Goal: Information Seeking & Learning: Learn about a topic

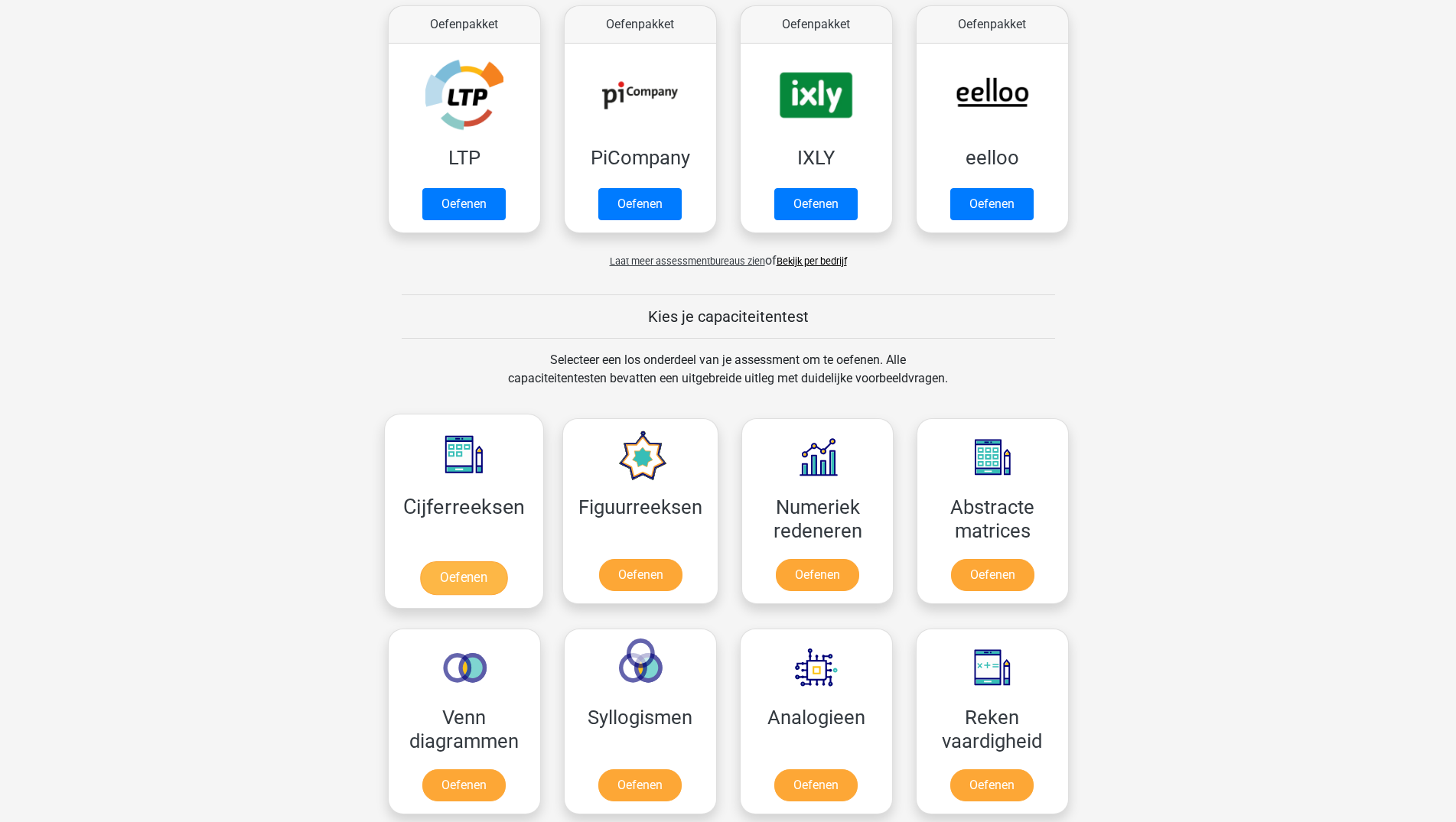
scroll to position [301, 0]
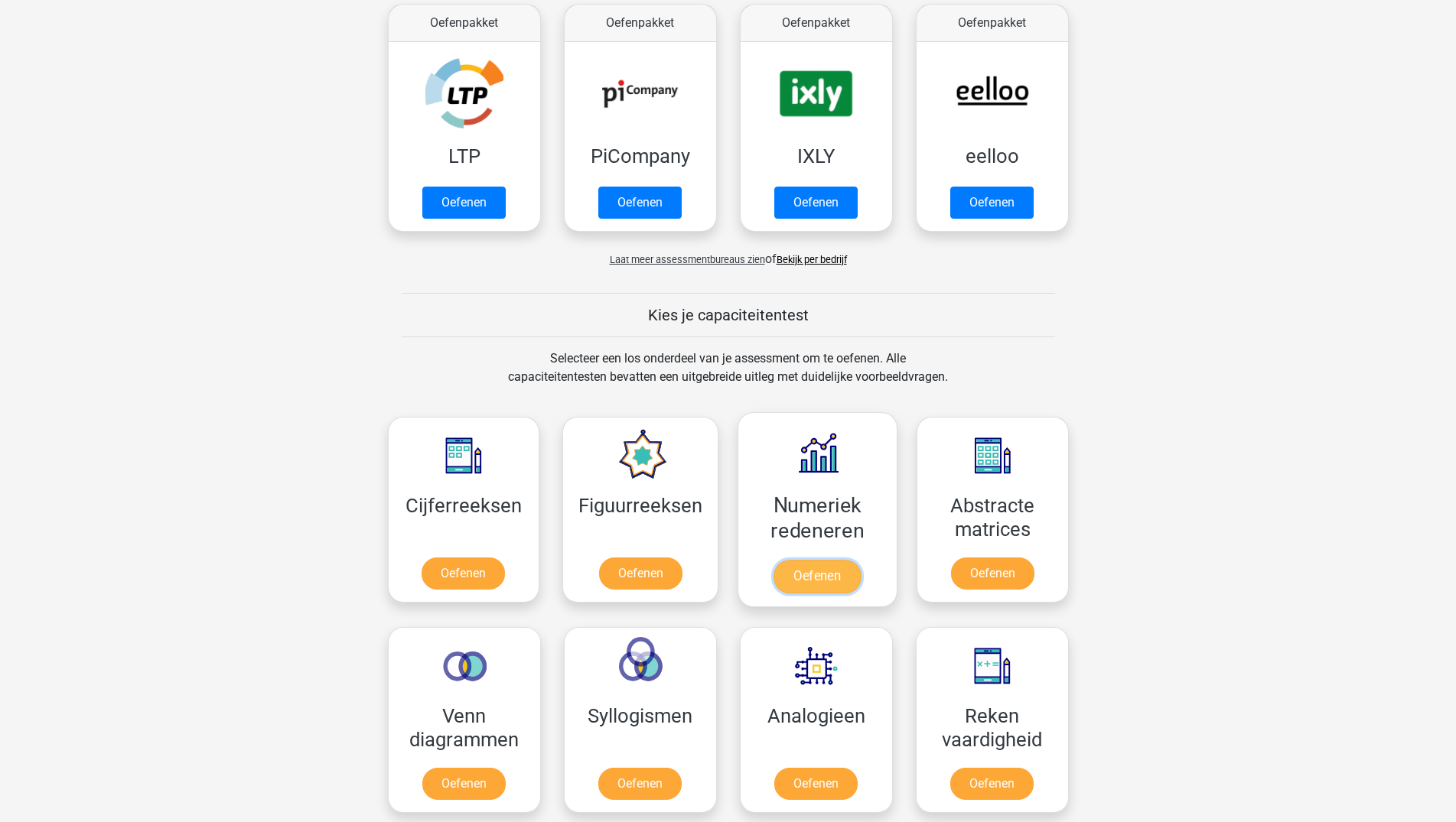
click at [791, 571] on link "Oefenen" at bounding box center [817, 576] width 87 height 33
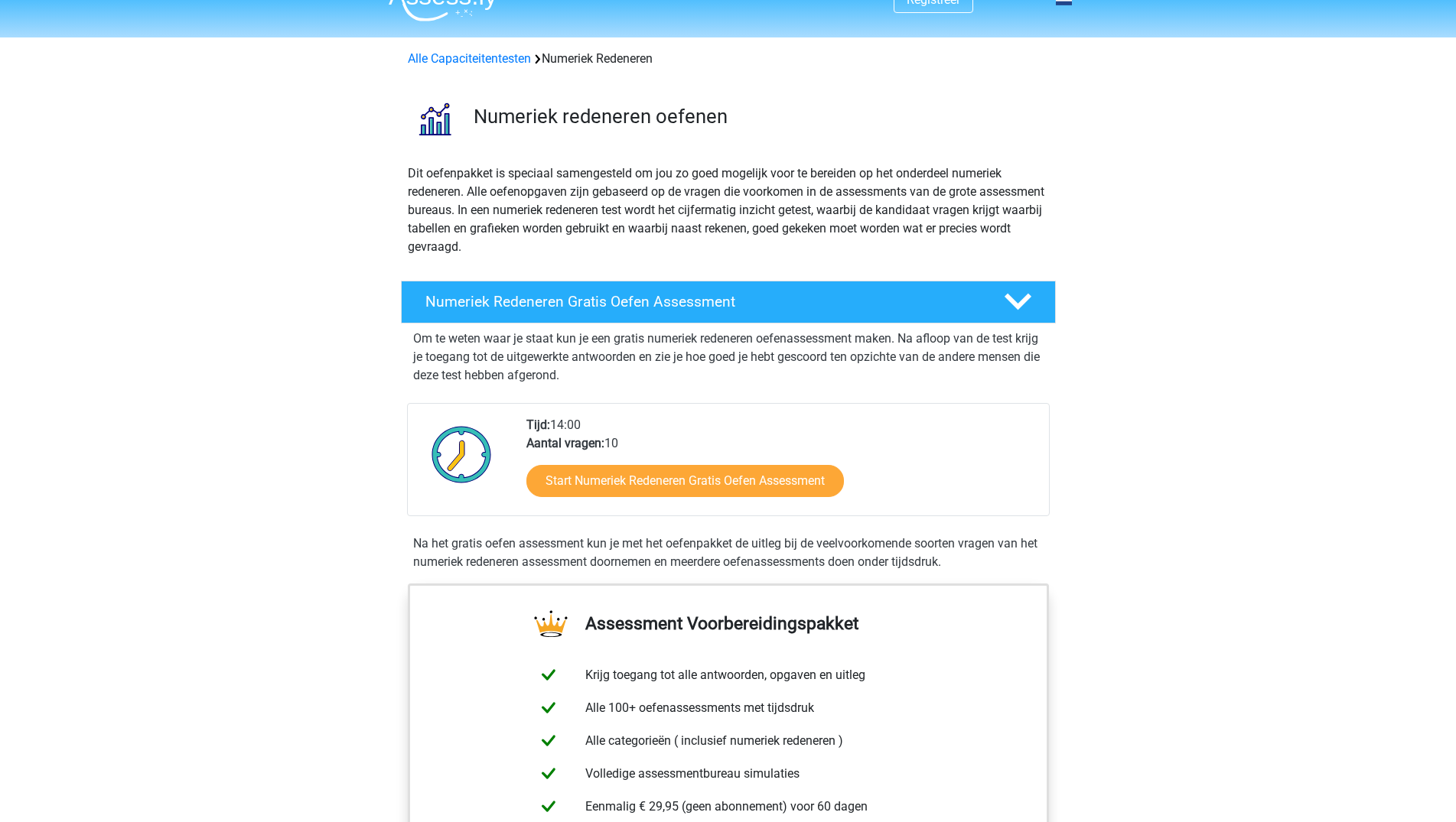
scroll to position [27, 0]
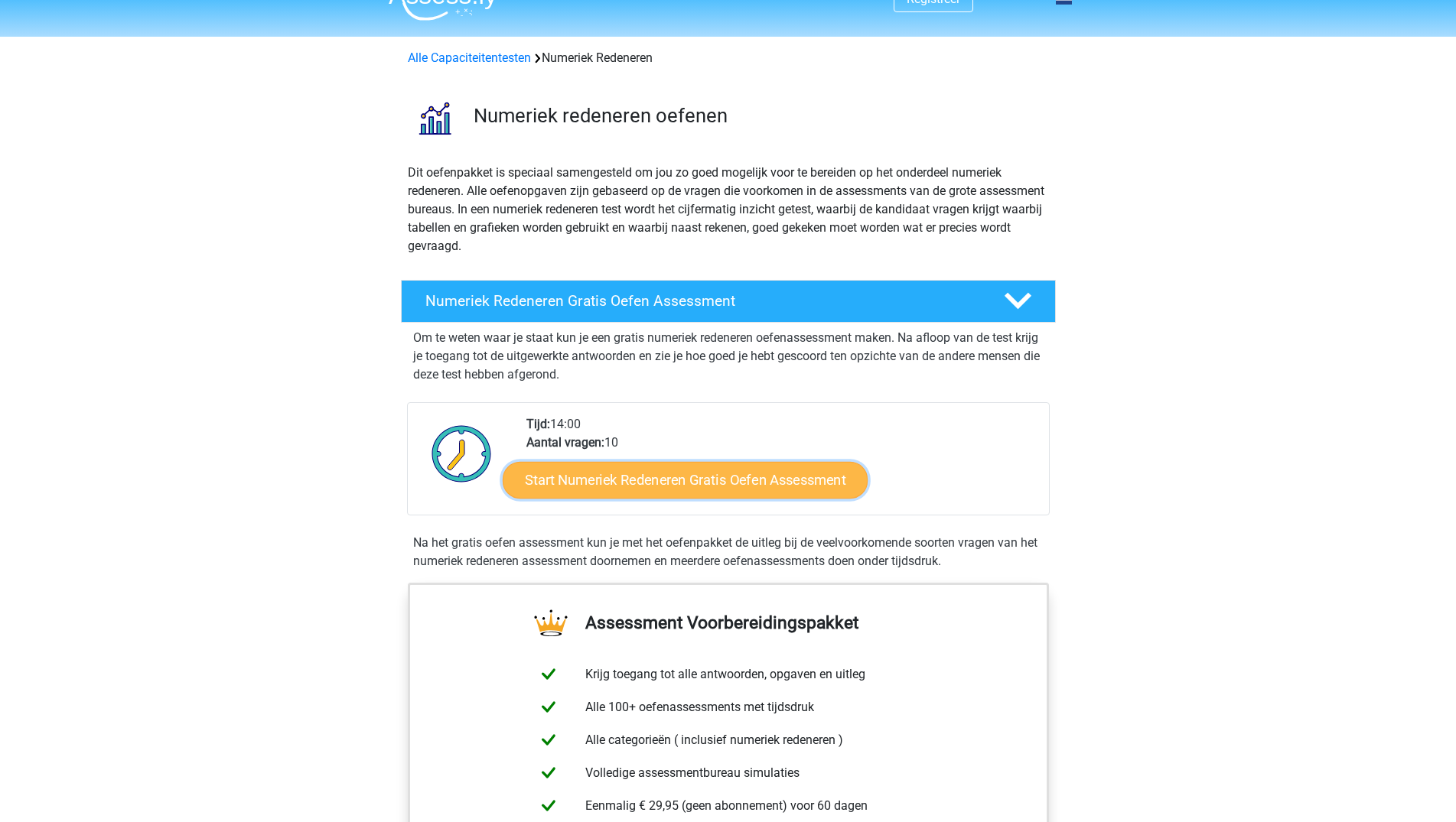
click at [707, 488] on link "Start Numeriek Redeneren Gratis Oefen Assessment" at bounding box center [685, 480] width 365 height 37
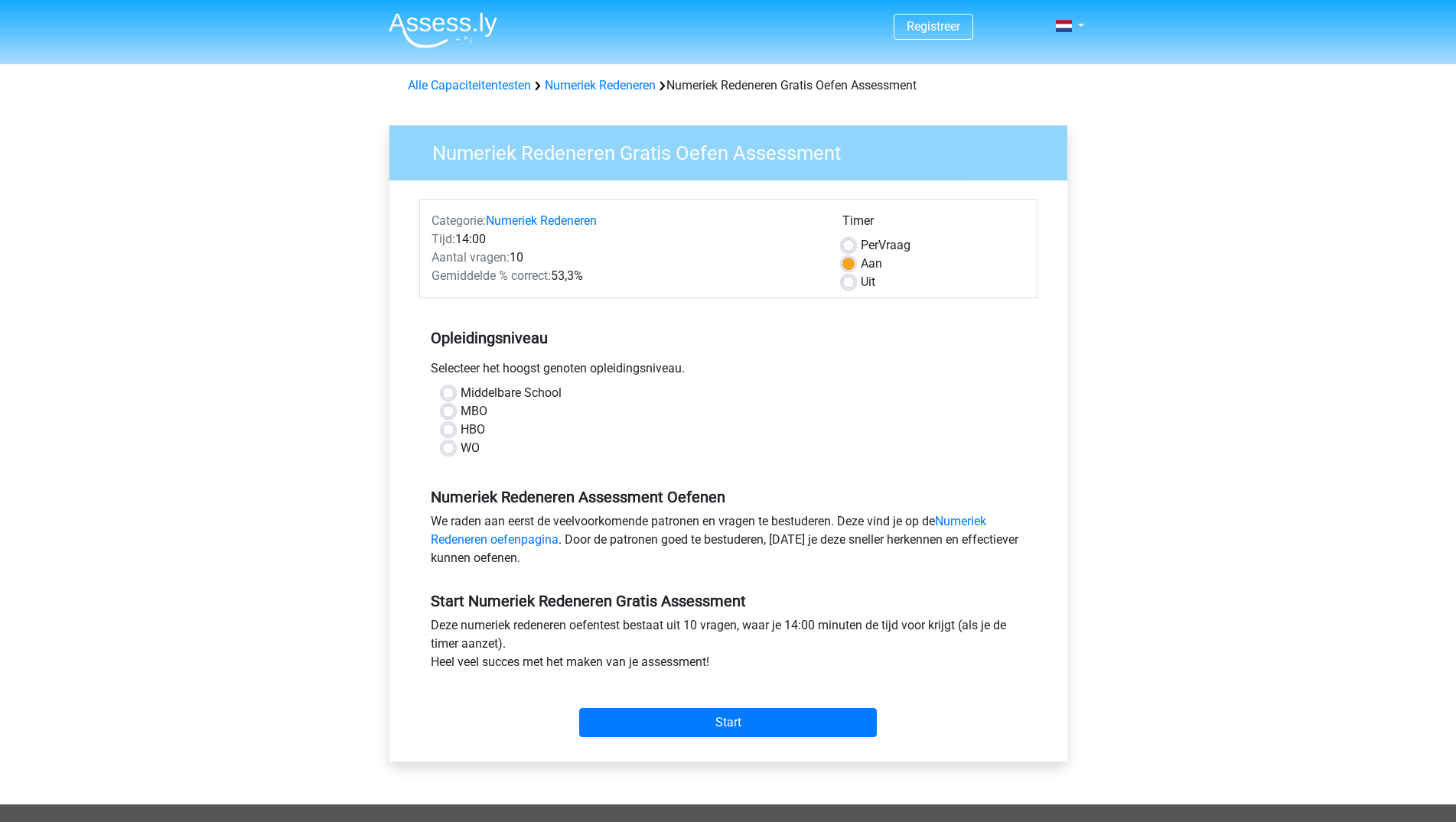
click at [461, 414] on label "MBO" at bounding box center [474, 411] width 27 height 18
click at [448, 414] on input "MBO" at bounding box center [448, 410] width 12 height 15
radio input "true"
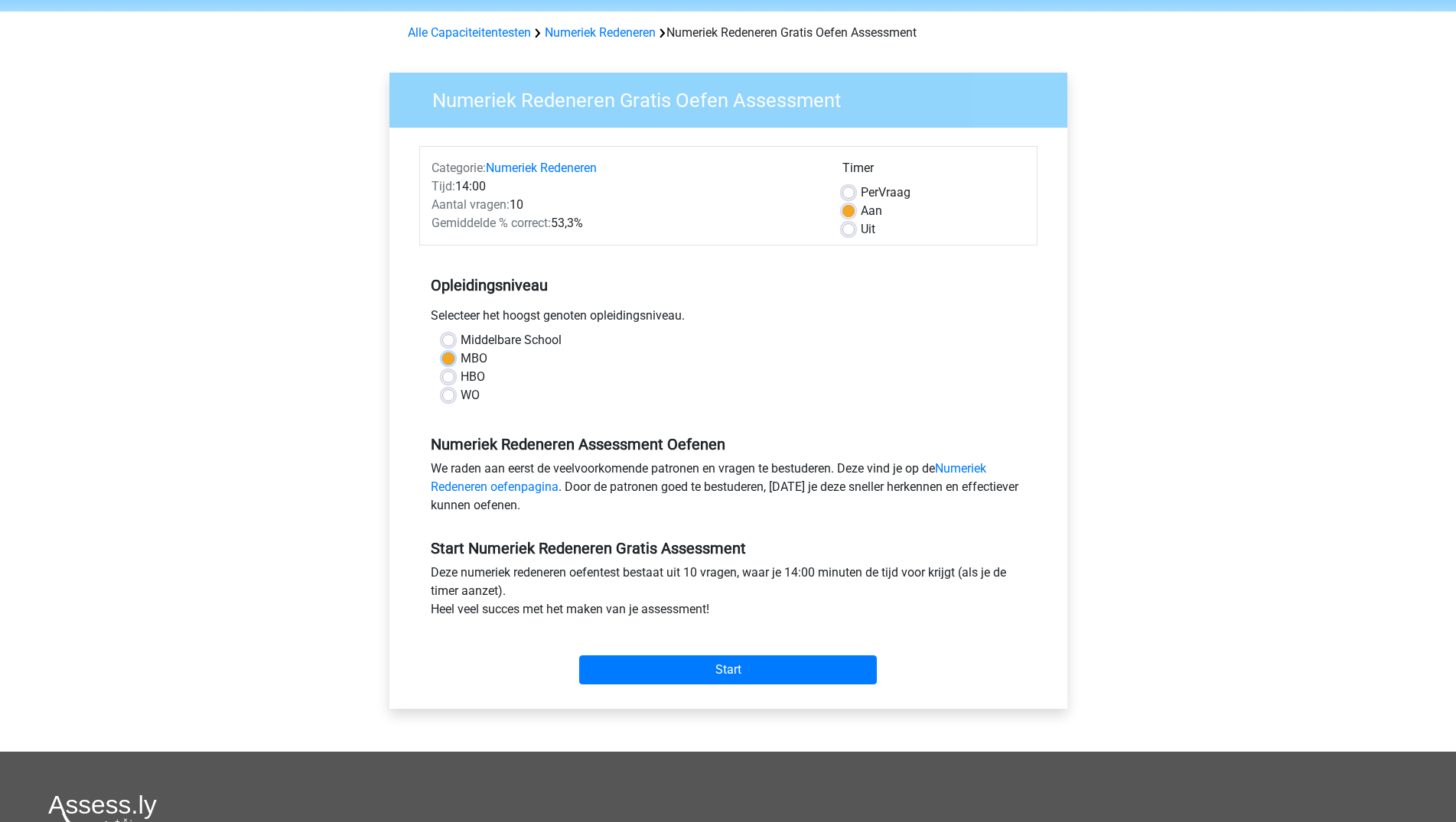
scroll to position [79, 0]
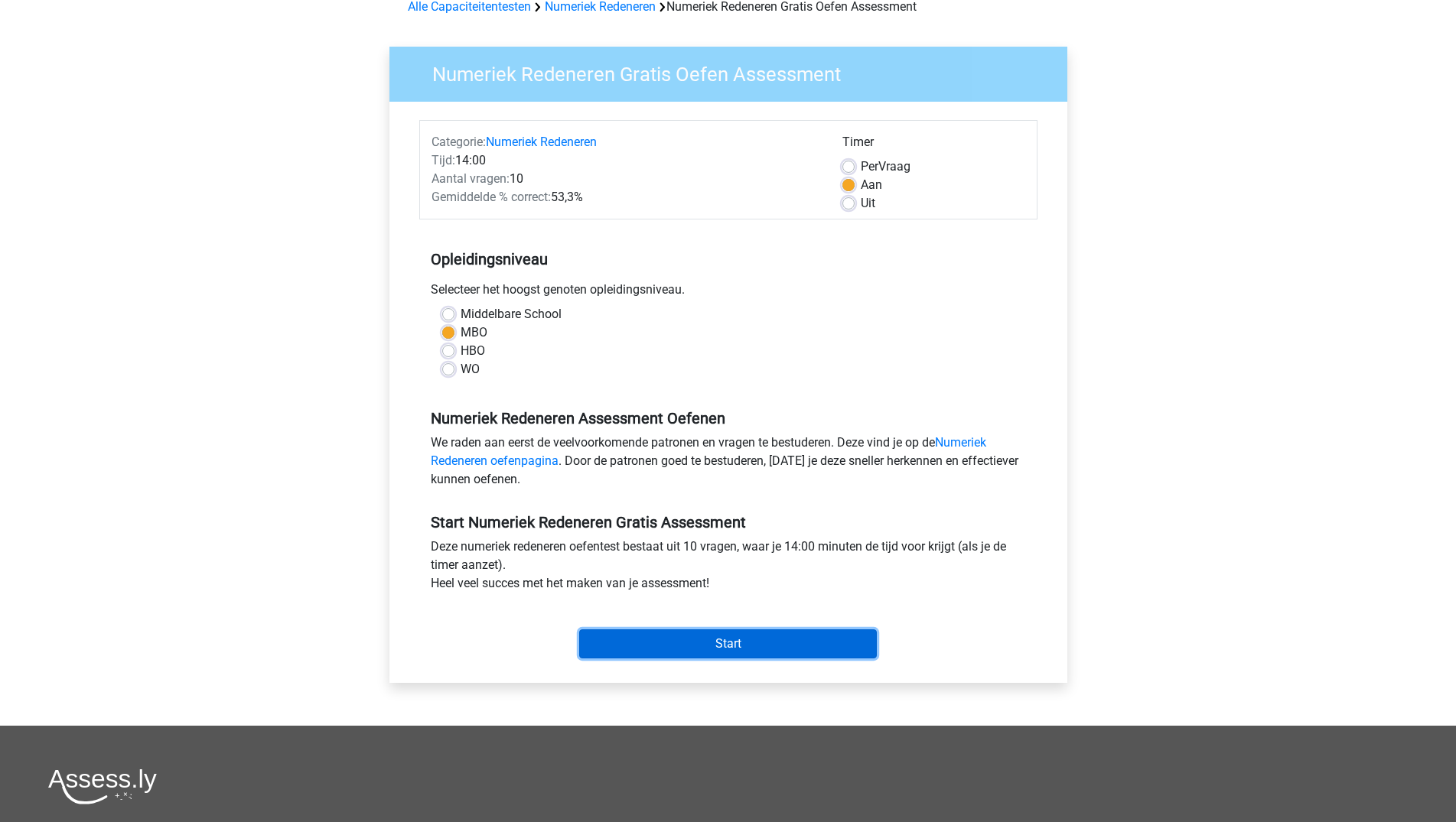
click at [726, 649] on input "Start" at bounding box center [727, 644] width 297 height 29
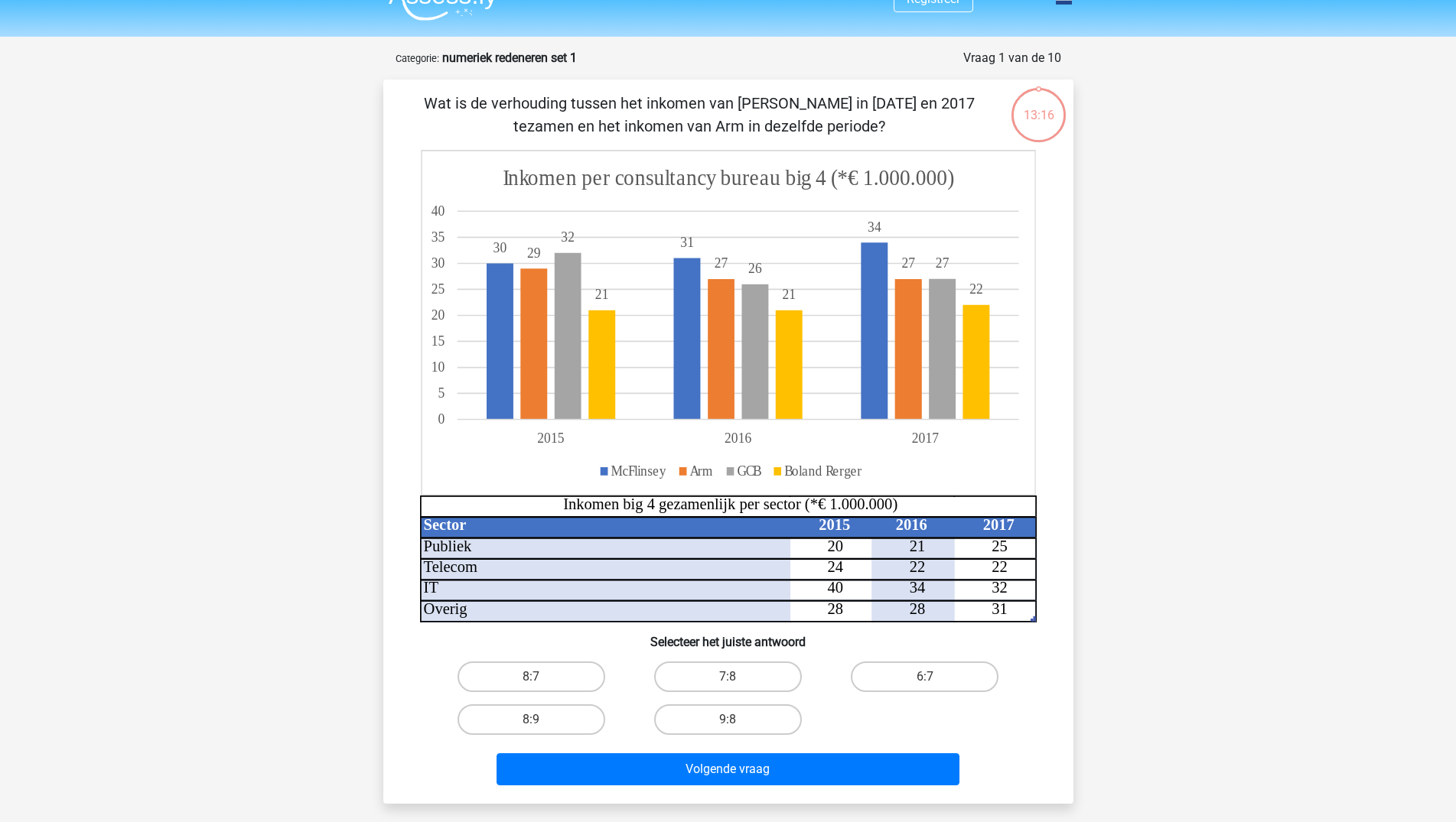
scroll to position [29, 0]
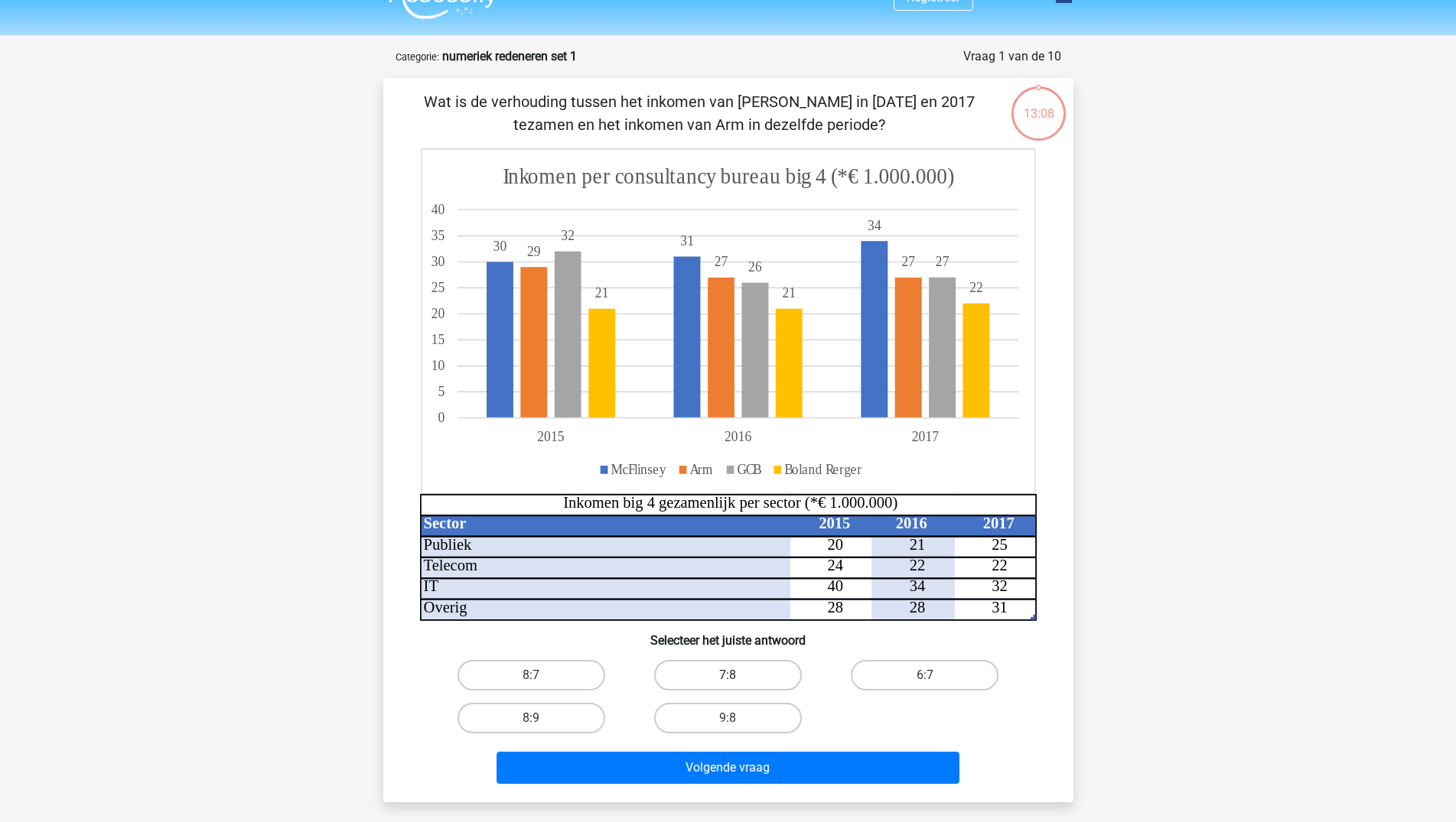
click at [739, 678] on label "7:8" at bounding box center [728, 676] width 147 height 31
click at [737, 678] on input "7:8" at bounding box center [732, 681] width 10 height 10
radio input "true"
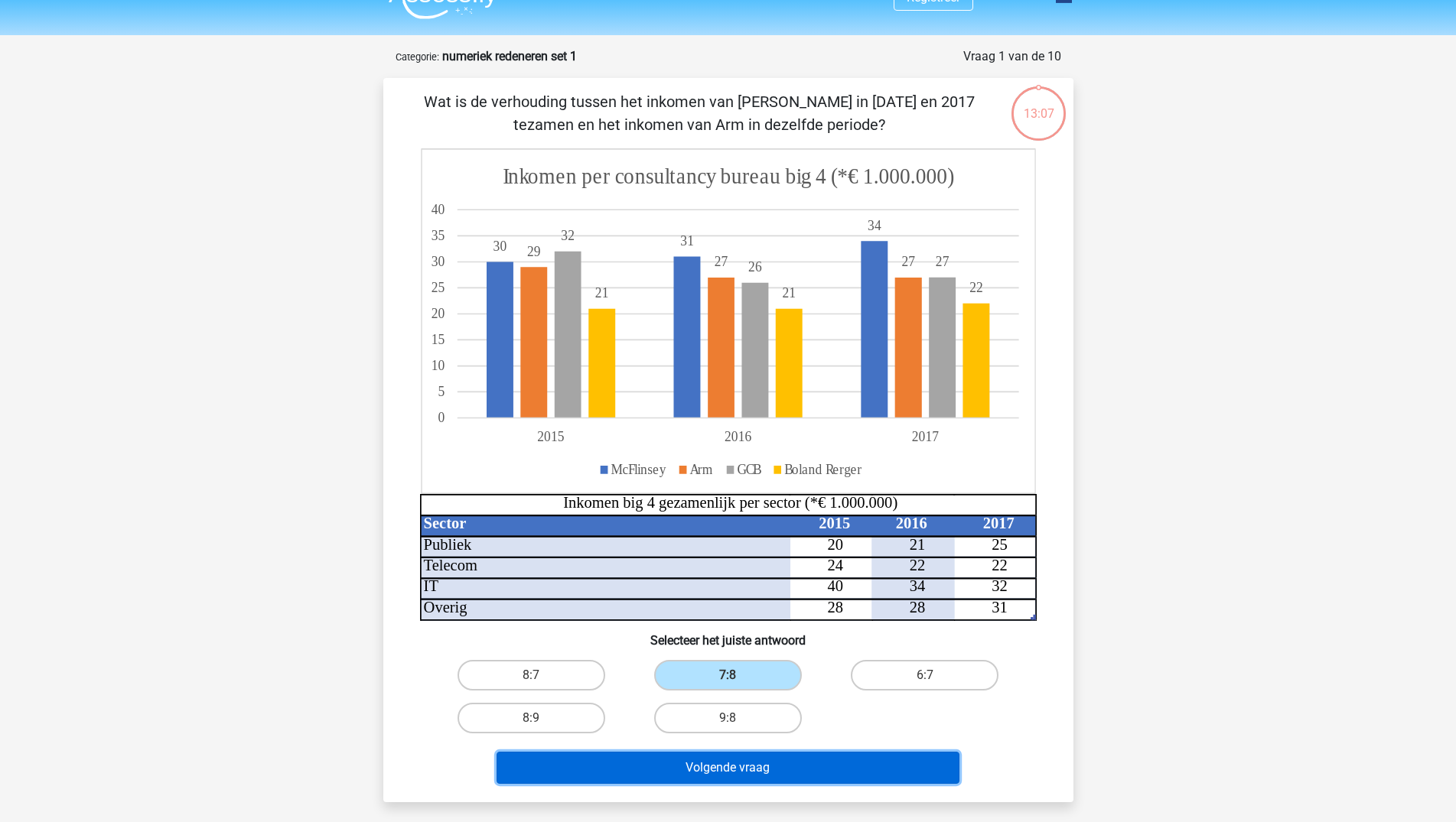
click at [751, 774] on button "Volgende vraag" at bounding box center [728, 768] width 462 height 33
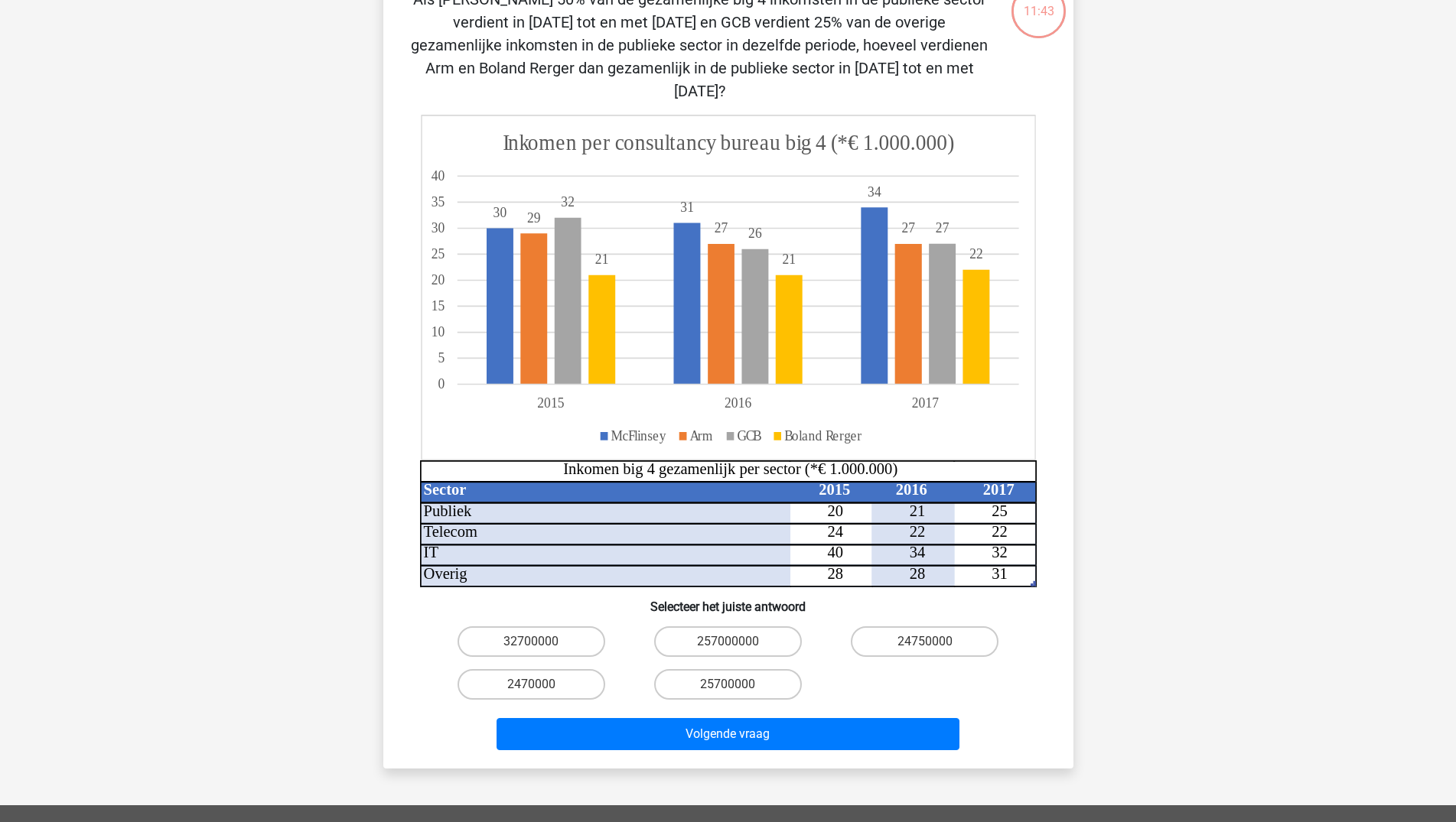
scroll to position [130, 0]
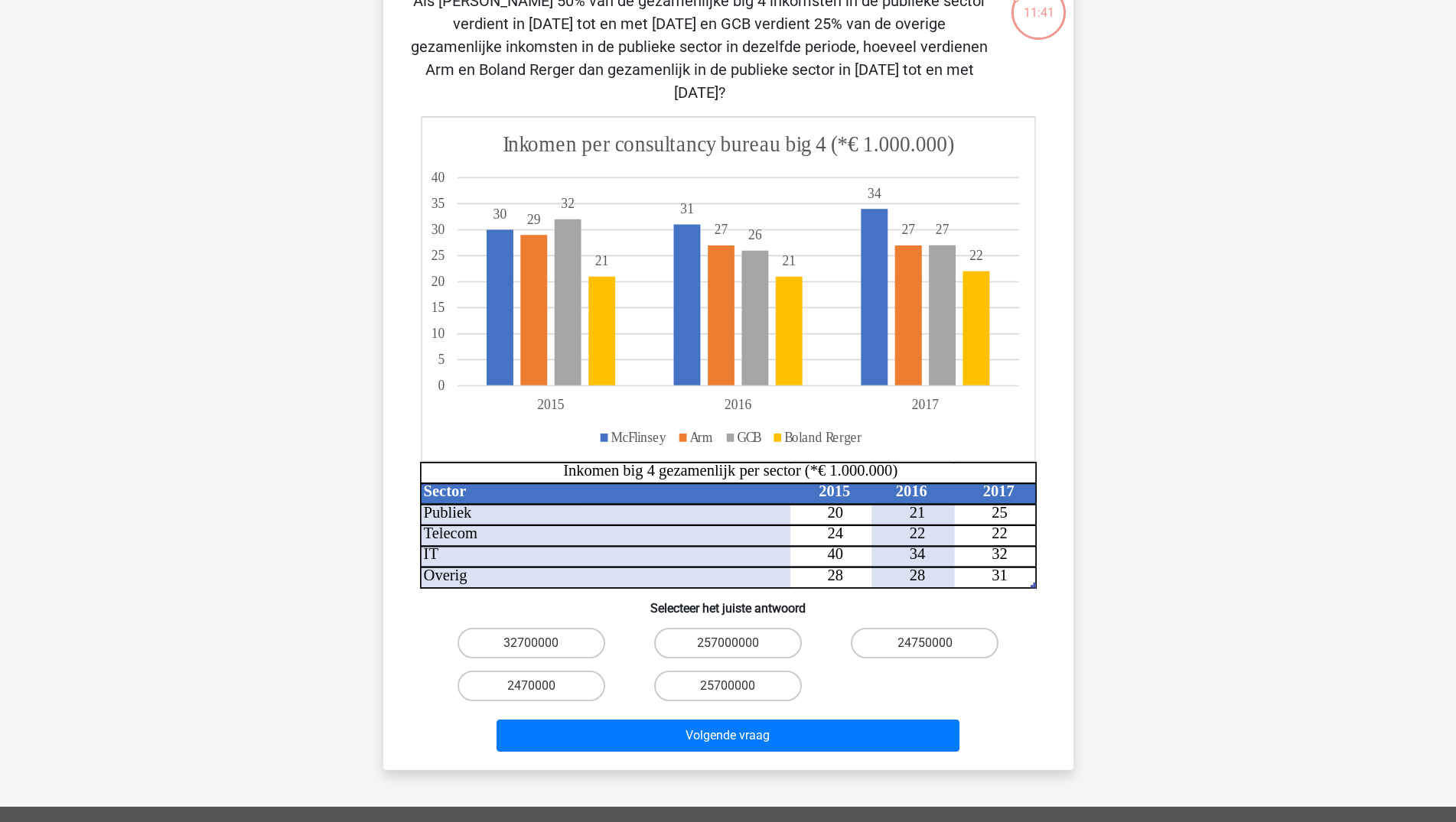
click at [932, 643] on input "24750000" at bounding box center [930, 648] width 10 height 10
radio input "true"
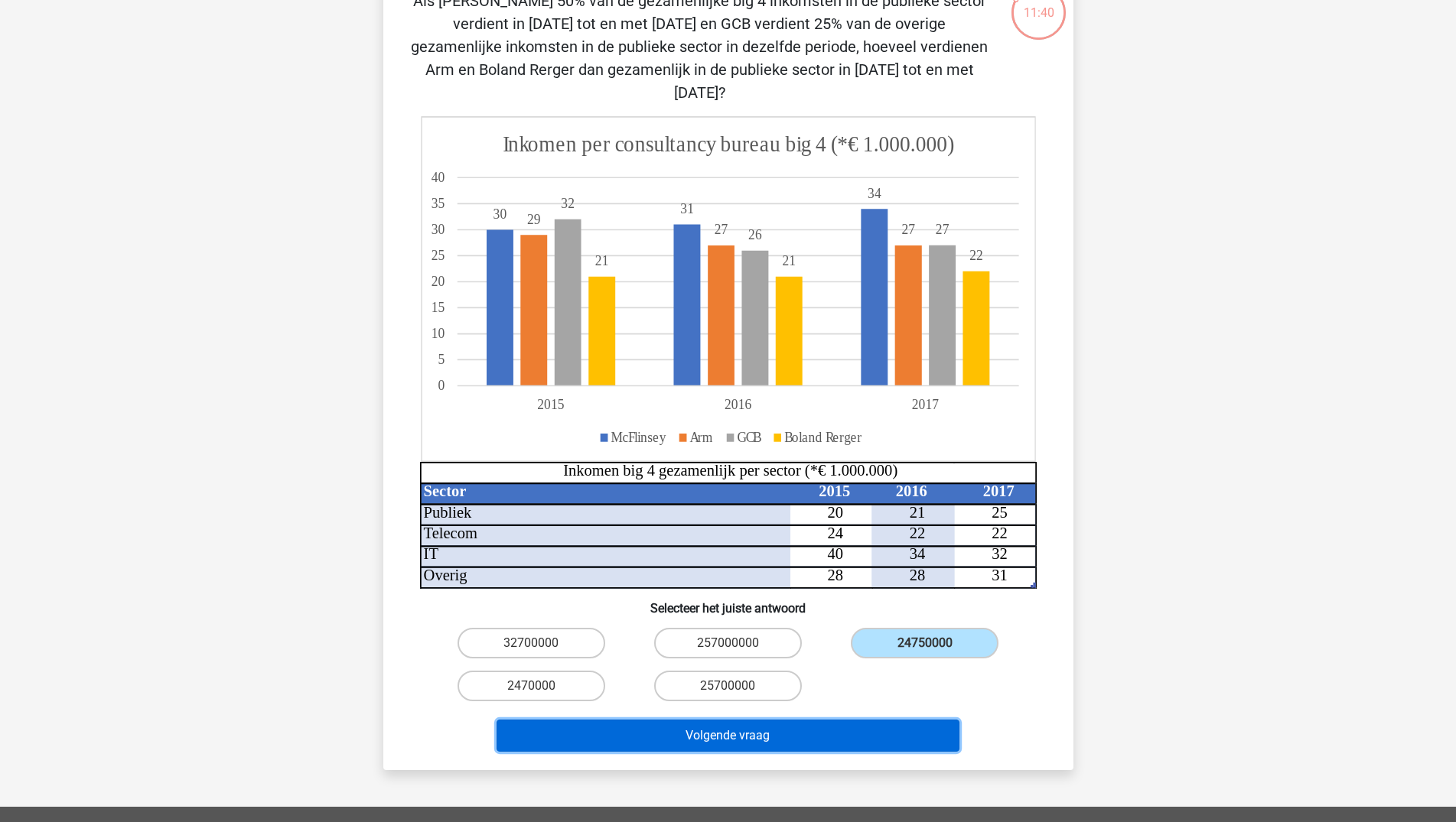
click at [806, 720] on button "Volgende vraag" at bounding box center [728, 736] width 462 height 33
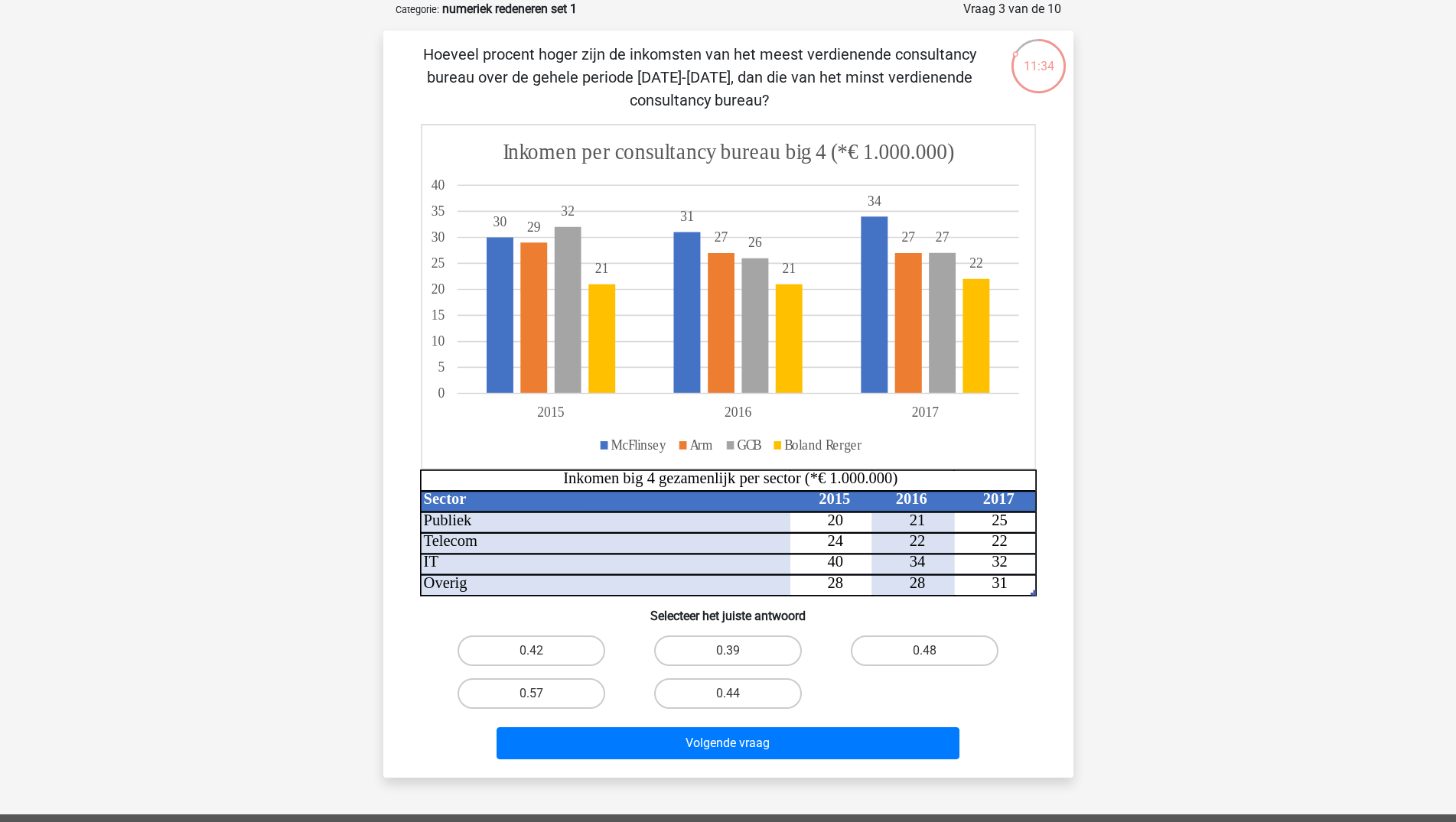
scroll to position [0, 0]
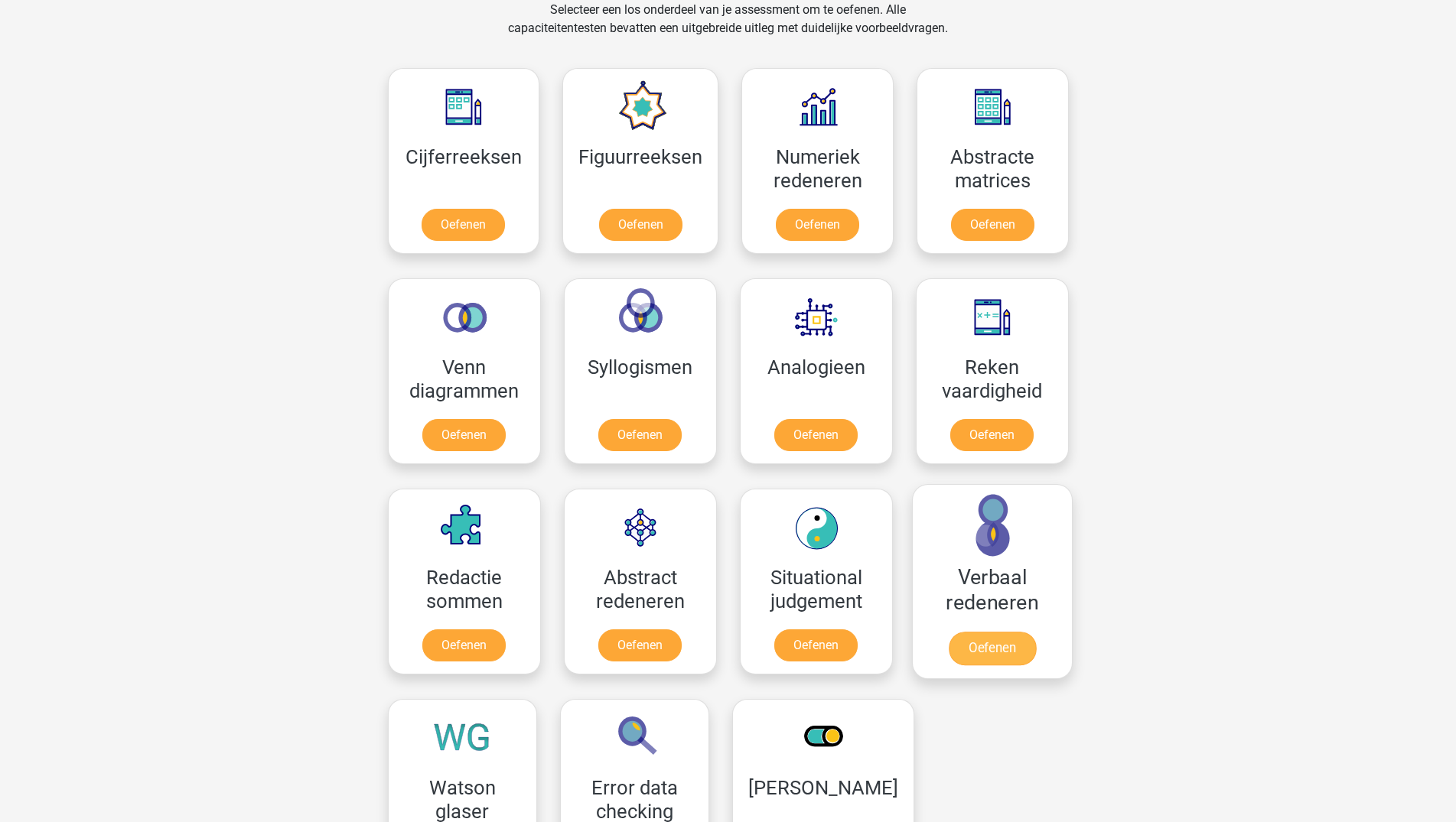
scroll to position [648, 0]
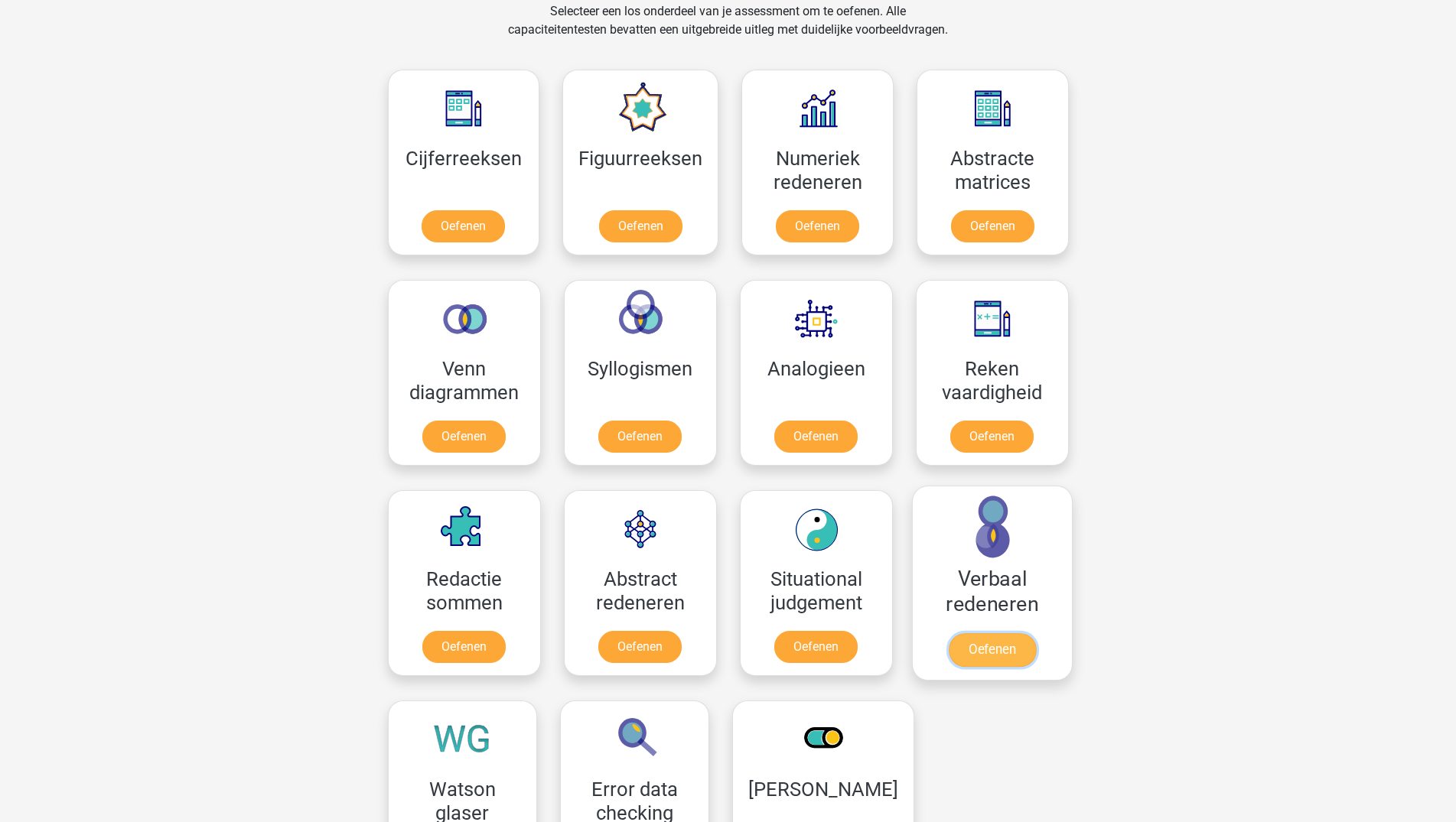
click at [981, 658] on link "Oefenen" at bounding box center [992, 650] width 87 height 33
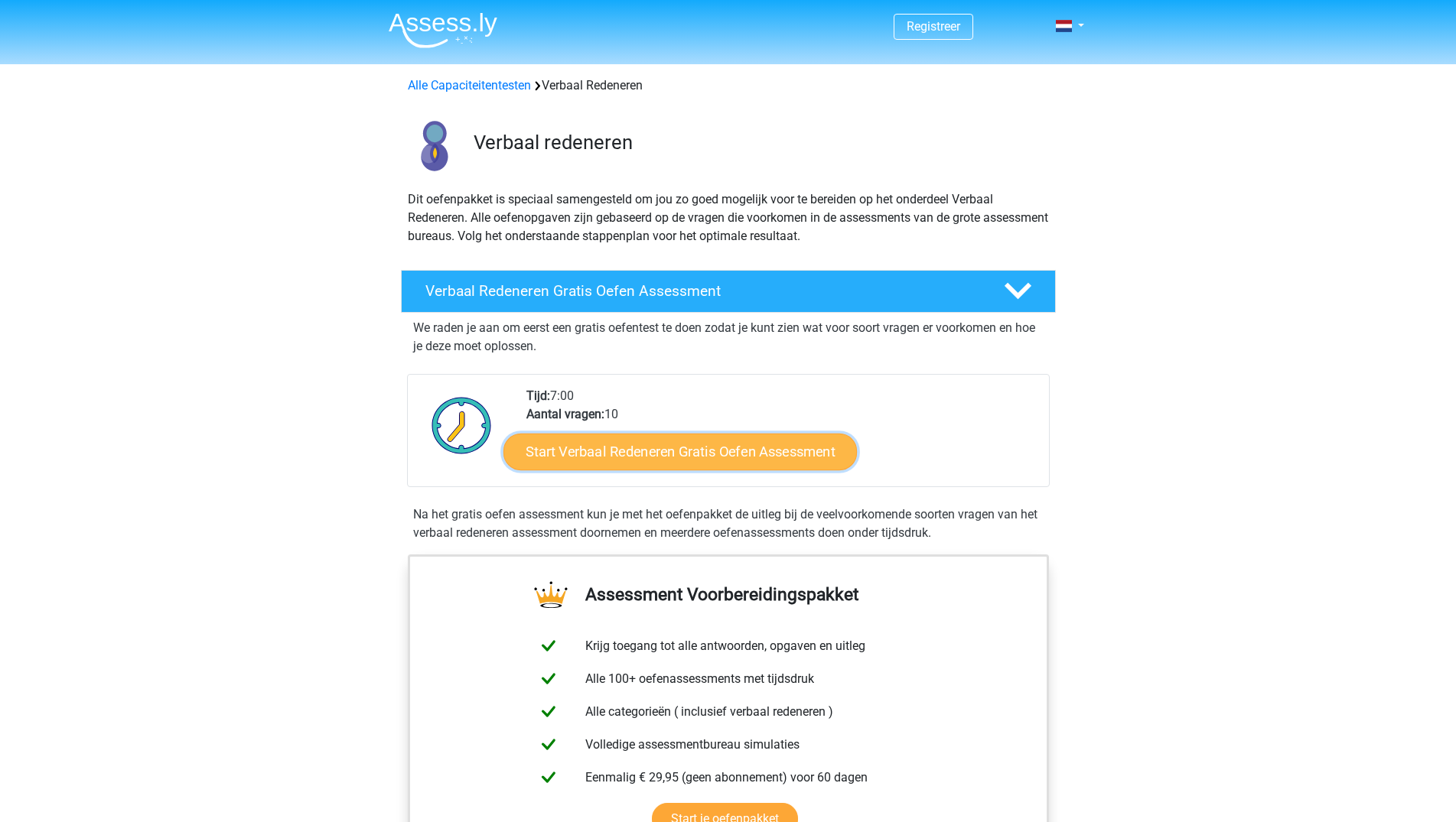
click at [734, 453] on link "Start Verbaal Redeneren Gratis Oefen Assessment" at bounding box center [680, 451] width 354 height 37
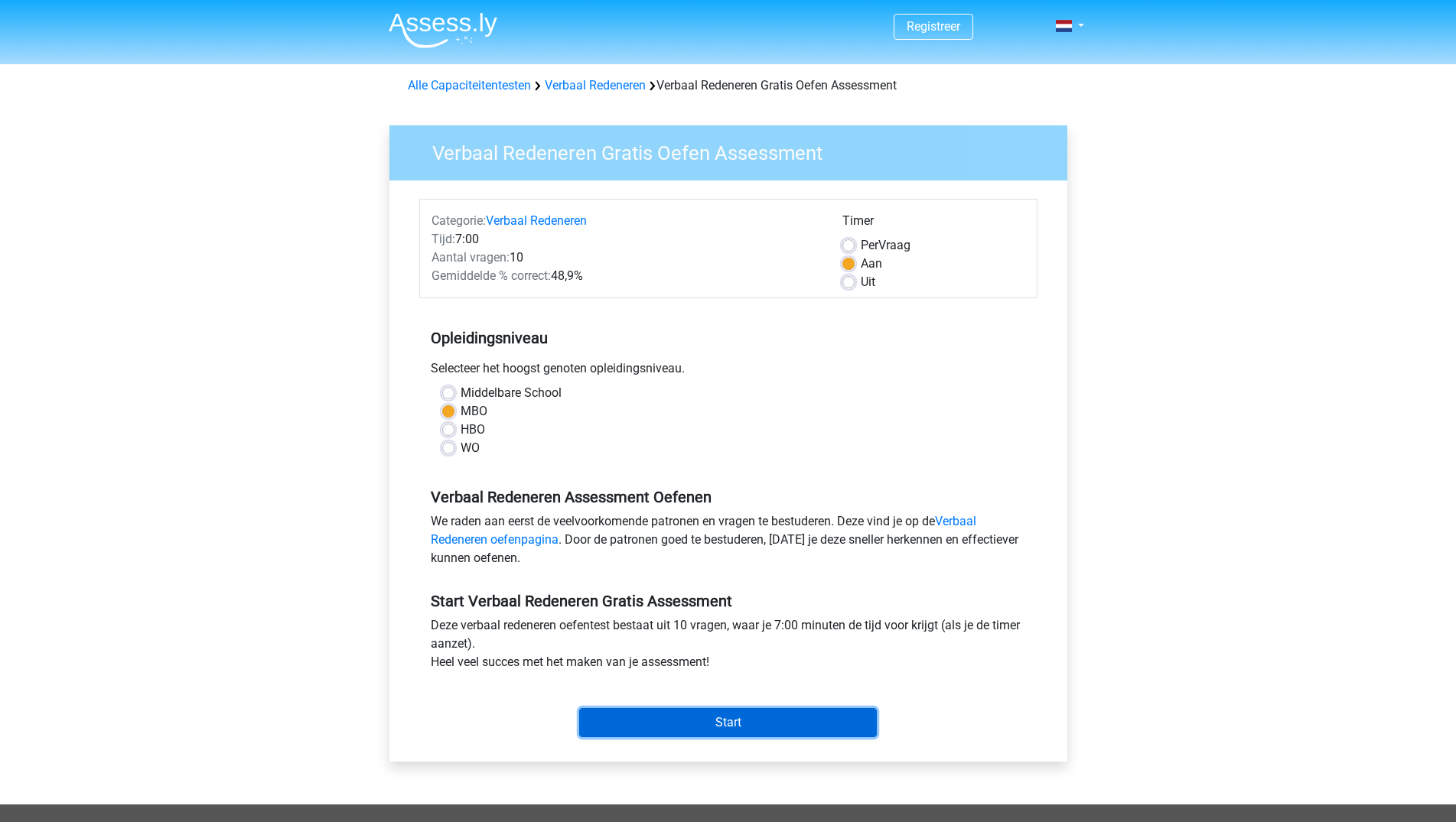
click at [713, 722] on input "Start" at bounding box center [727, 723] width 297 height 29
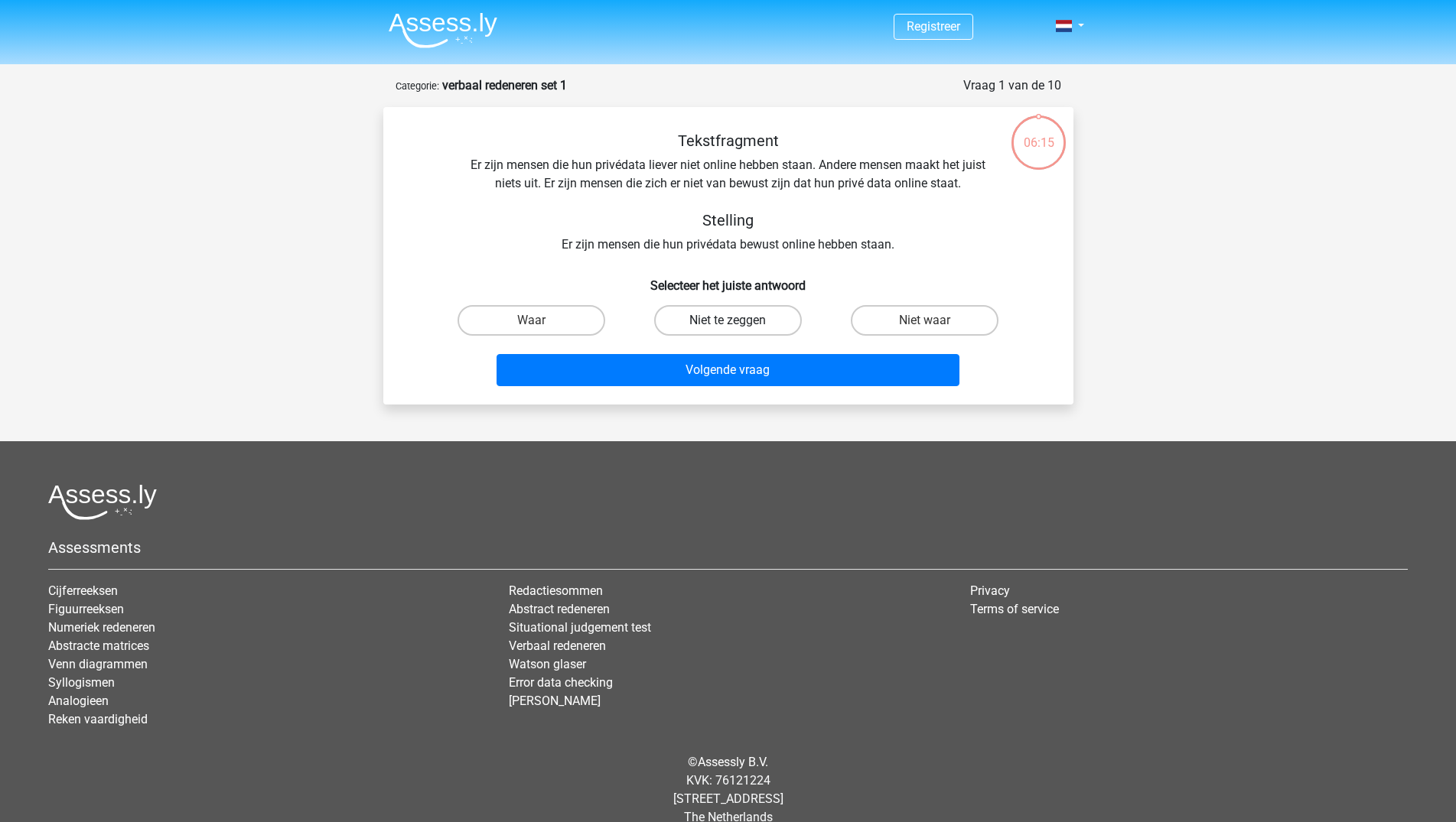
click at [720, 326] on label "Niet te zeggen" at bounding box center [728, 320] width 147 height 31
click at [727, 326] on input "Niet te zeggen" at bounding box center [732, 325] width 10 height 10
radio input "true"
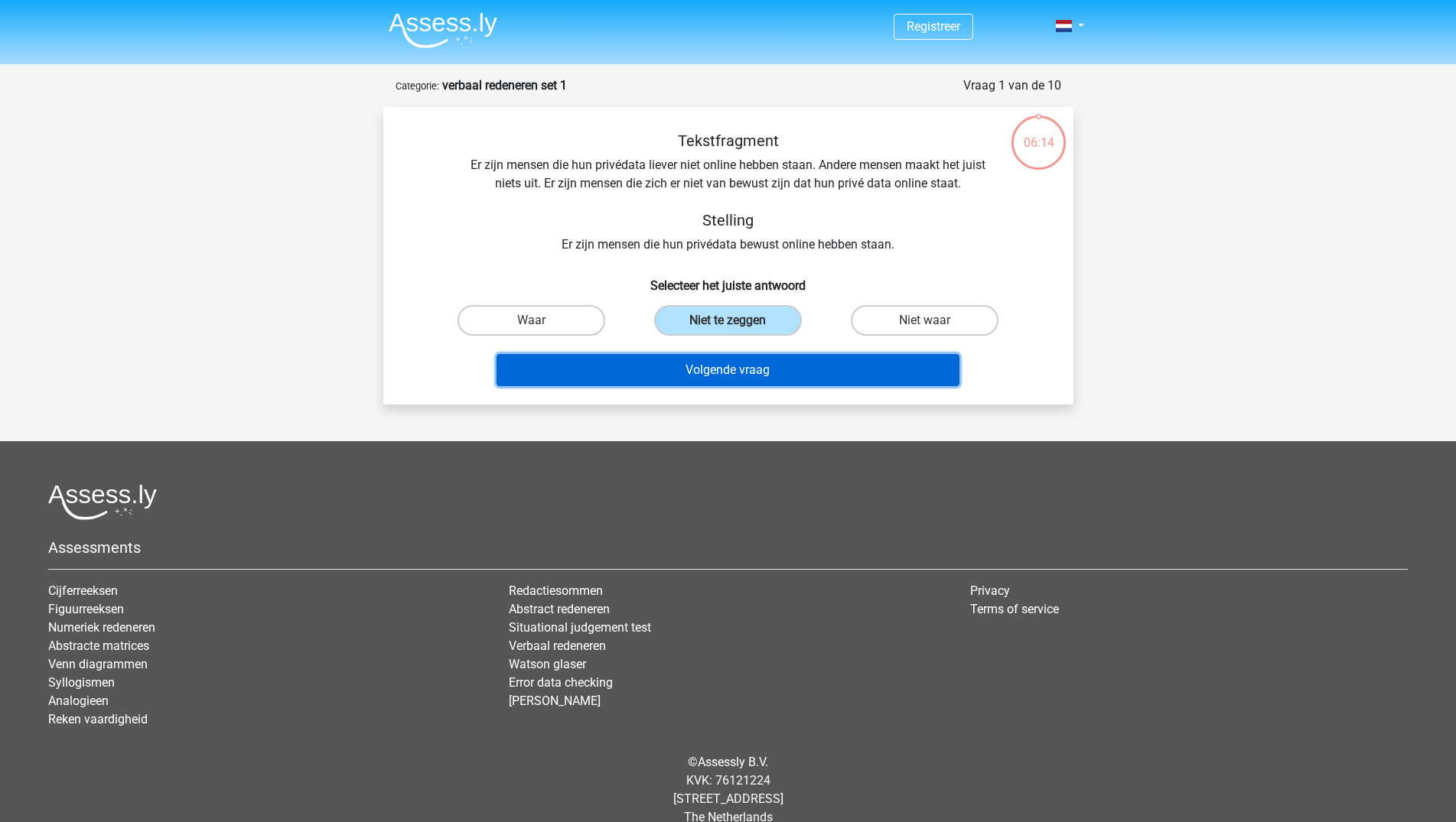
click at [757, 378] on button "Volgende vraag" at bounding box center [728, 371] width 462 height 33
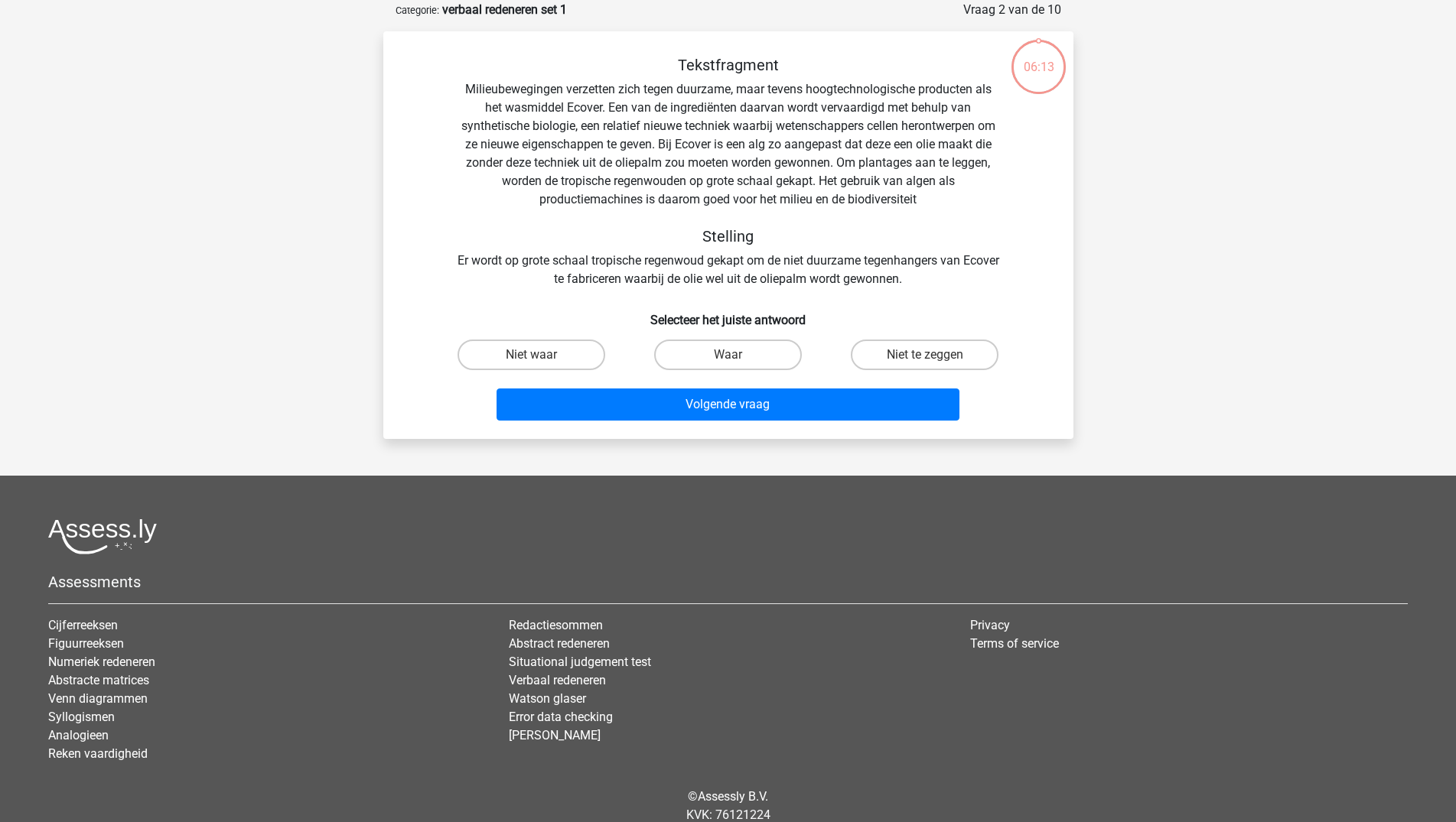
scroll to position [76, 0]
click at [914, 350] on label "Niet te zeggen" at bounding box center [924, 354] width 147 height 31
click at [925, 354] on input "Niet te zeggen" at bounding box center [930, 360] width 10 height 10
radio input "true"
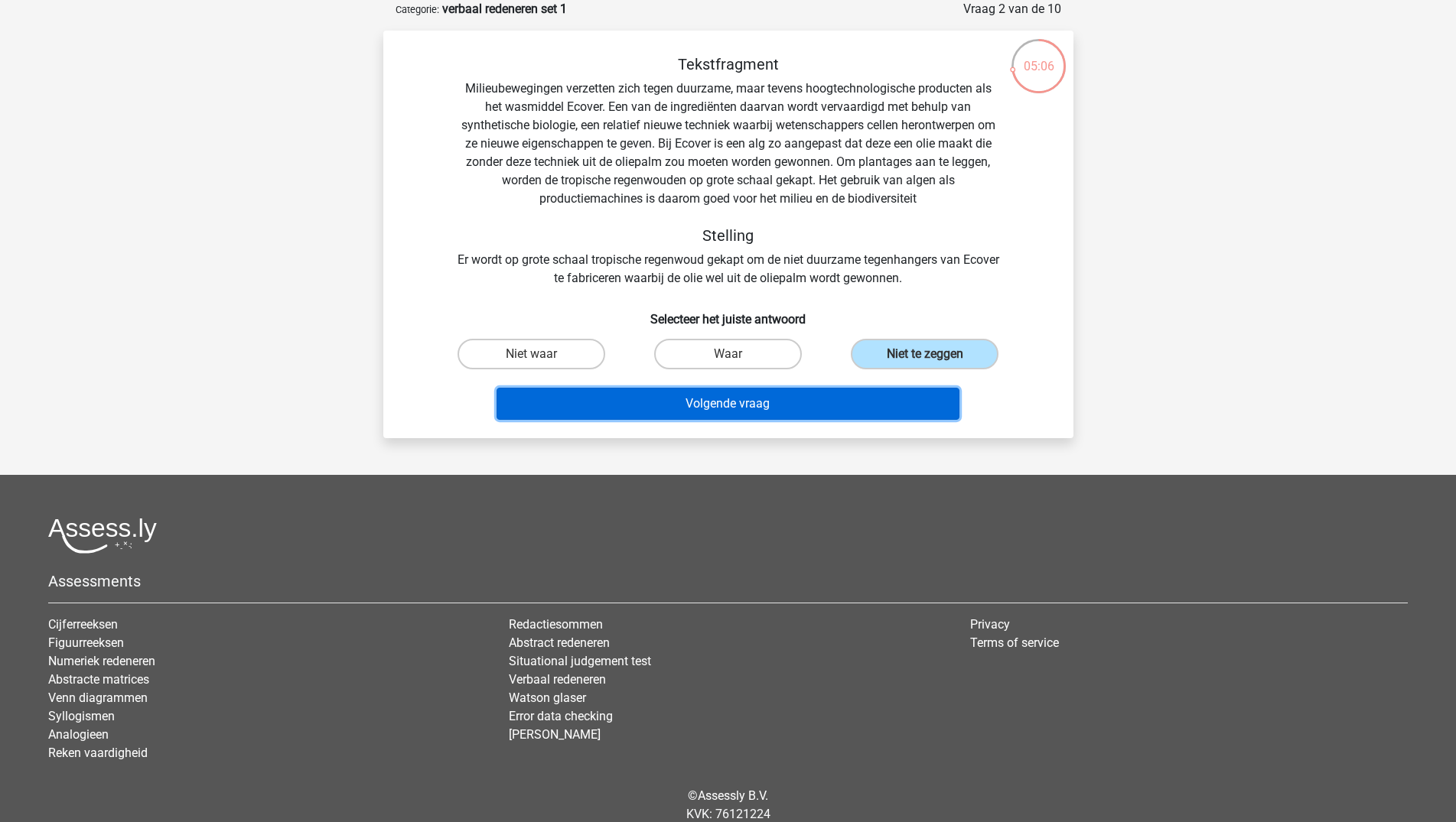
click at [792, 400] on button "Volgende vraag" at bounding box center [728, 404] width 462 height 33
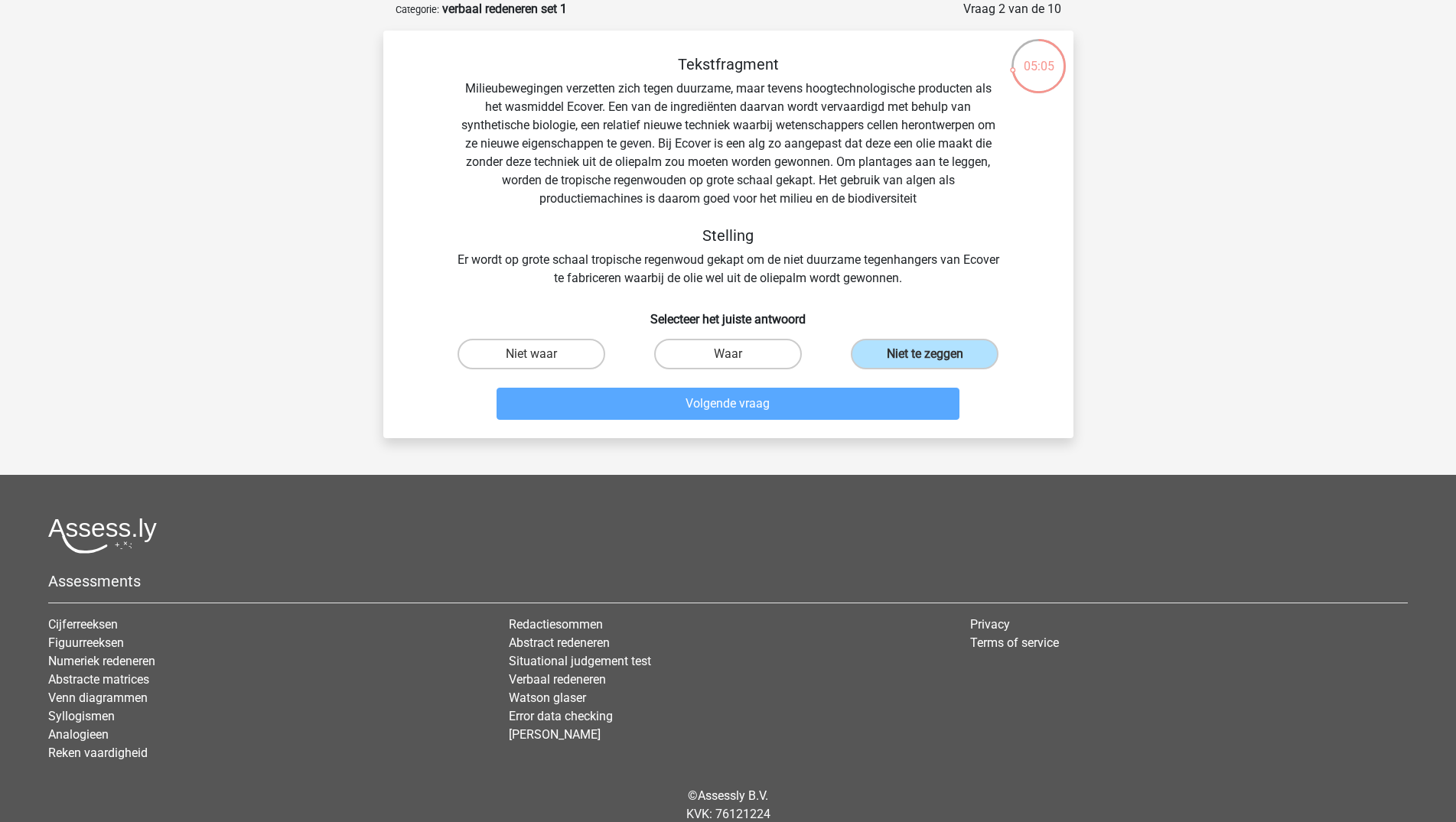
scroll to position [60, 0]
